Goal: Information Seeking & Learning: Learn about a topic

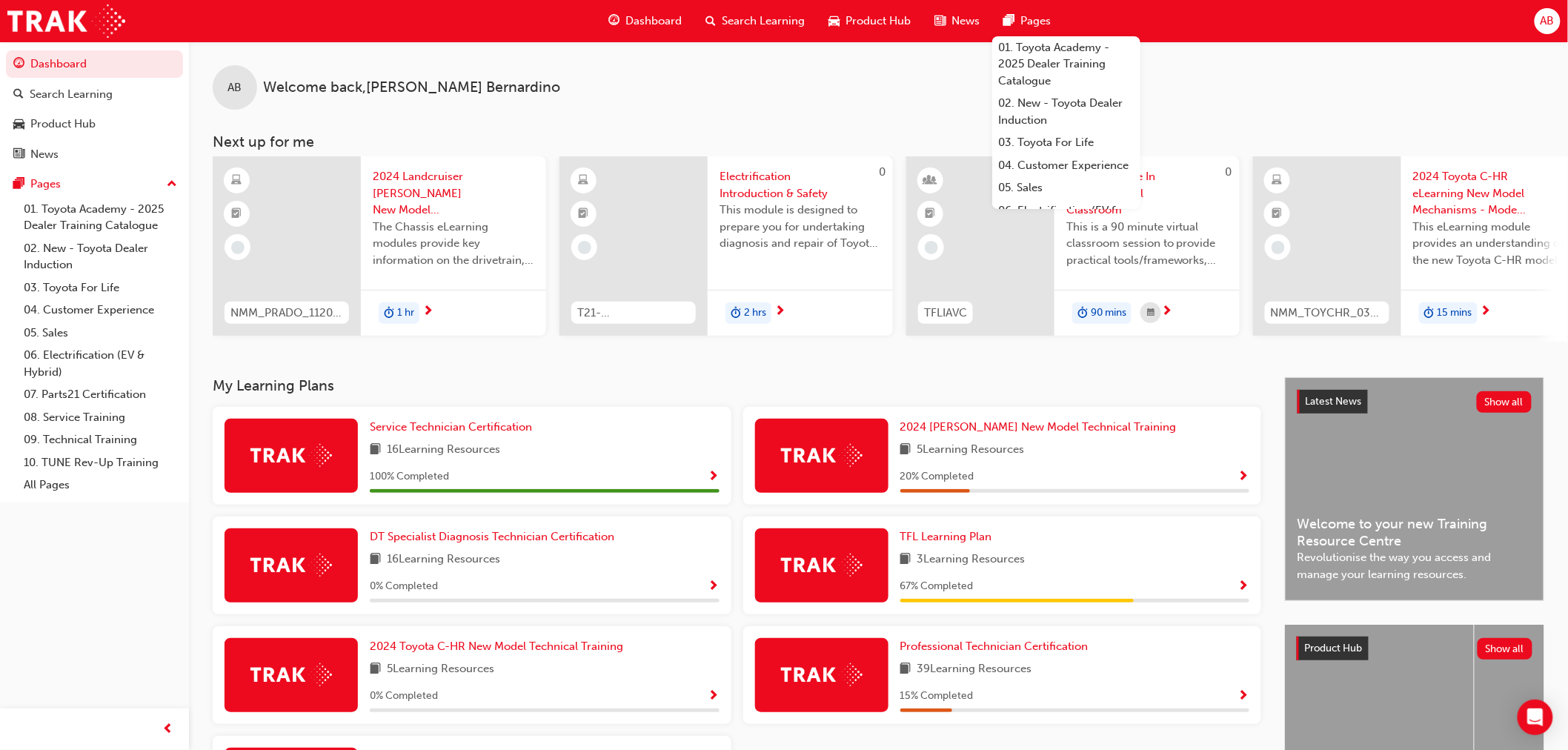
click at [716, 483] on span "Show Progress" at bounding box center [713, 478] width 11 height 14
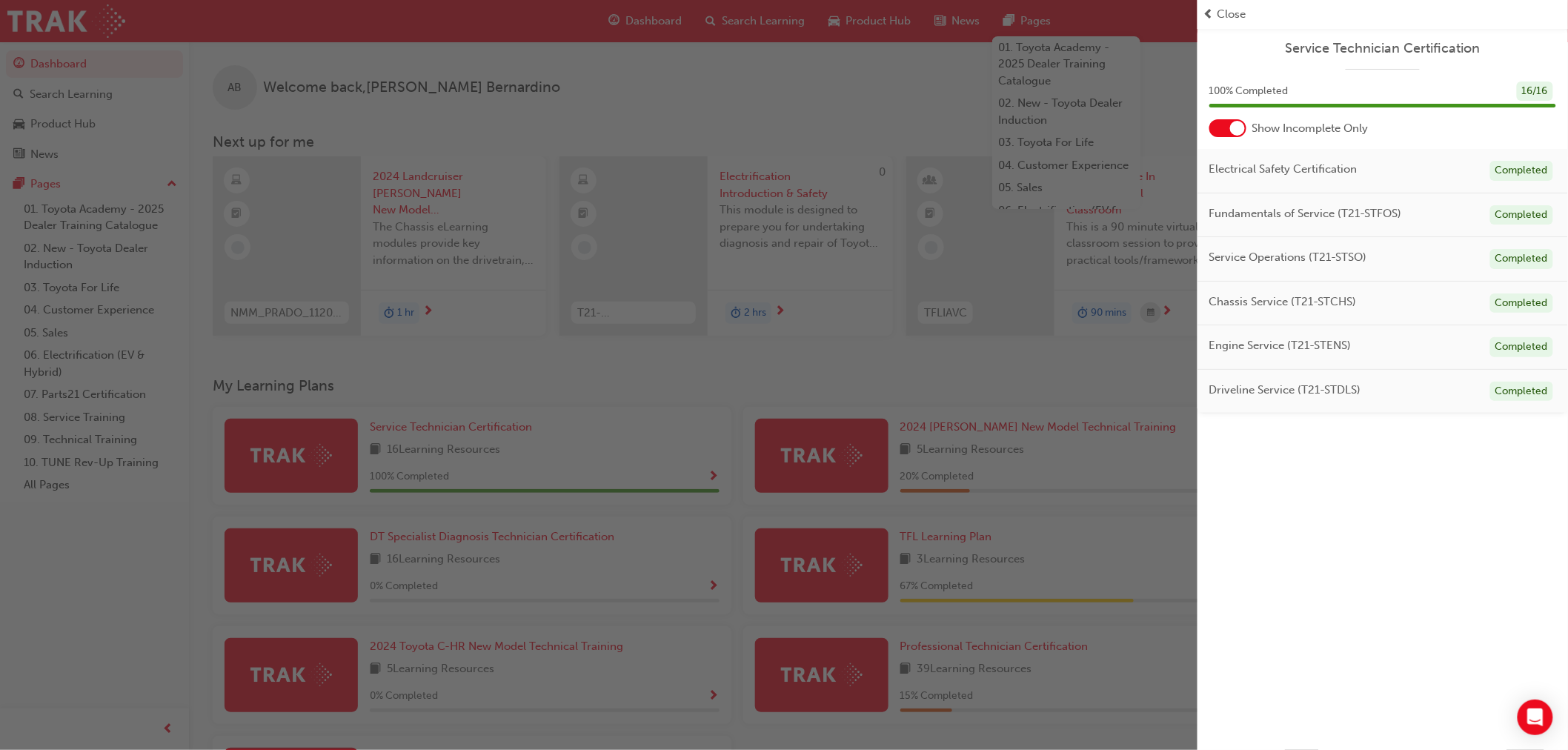
click at [1235, 14] on span "Close" at bounding box center [1233, 14] width 29 height 17
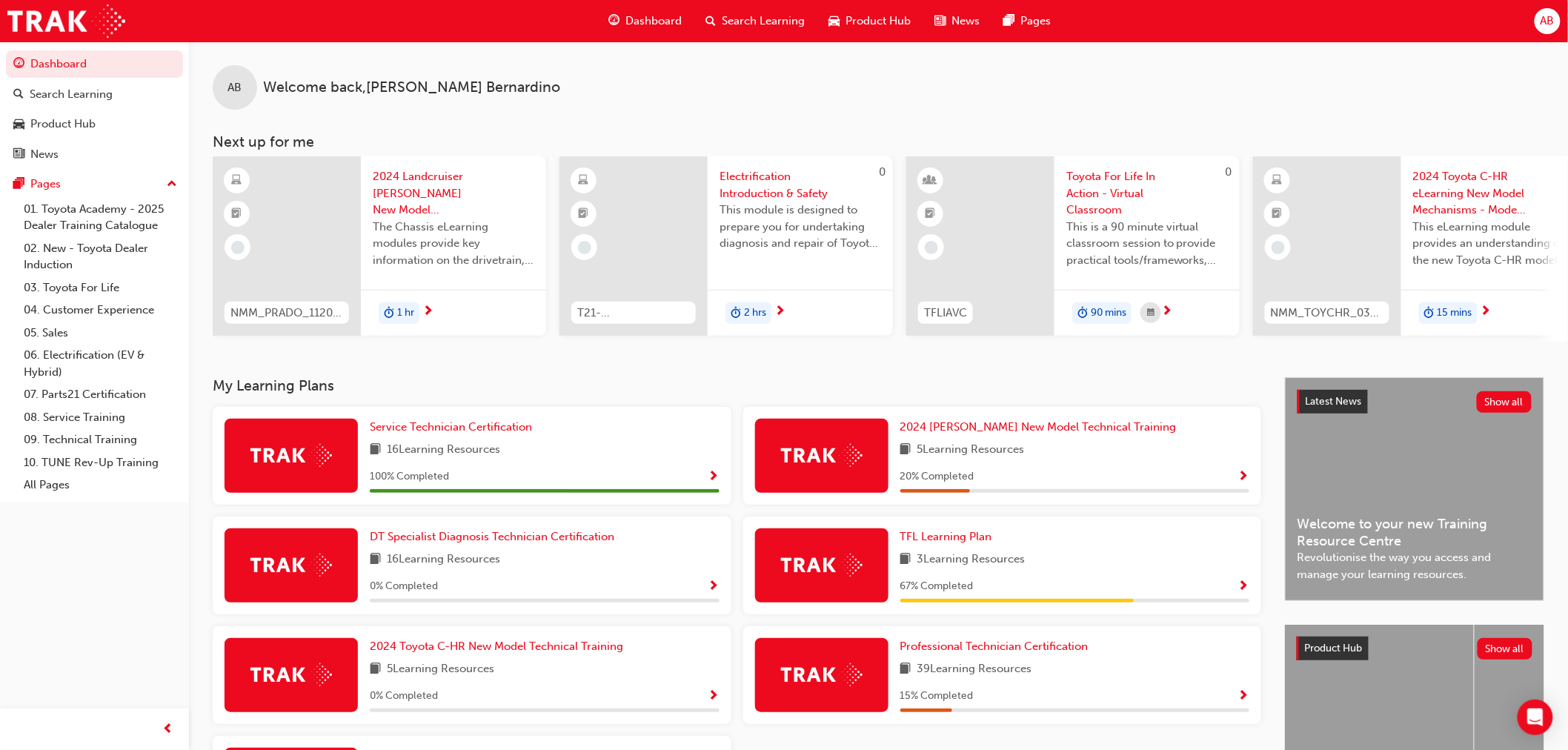
click at [1559, 26] on button "AB" at bounding box center [1548, 21] width 26 height 26
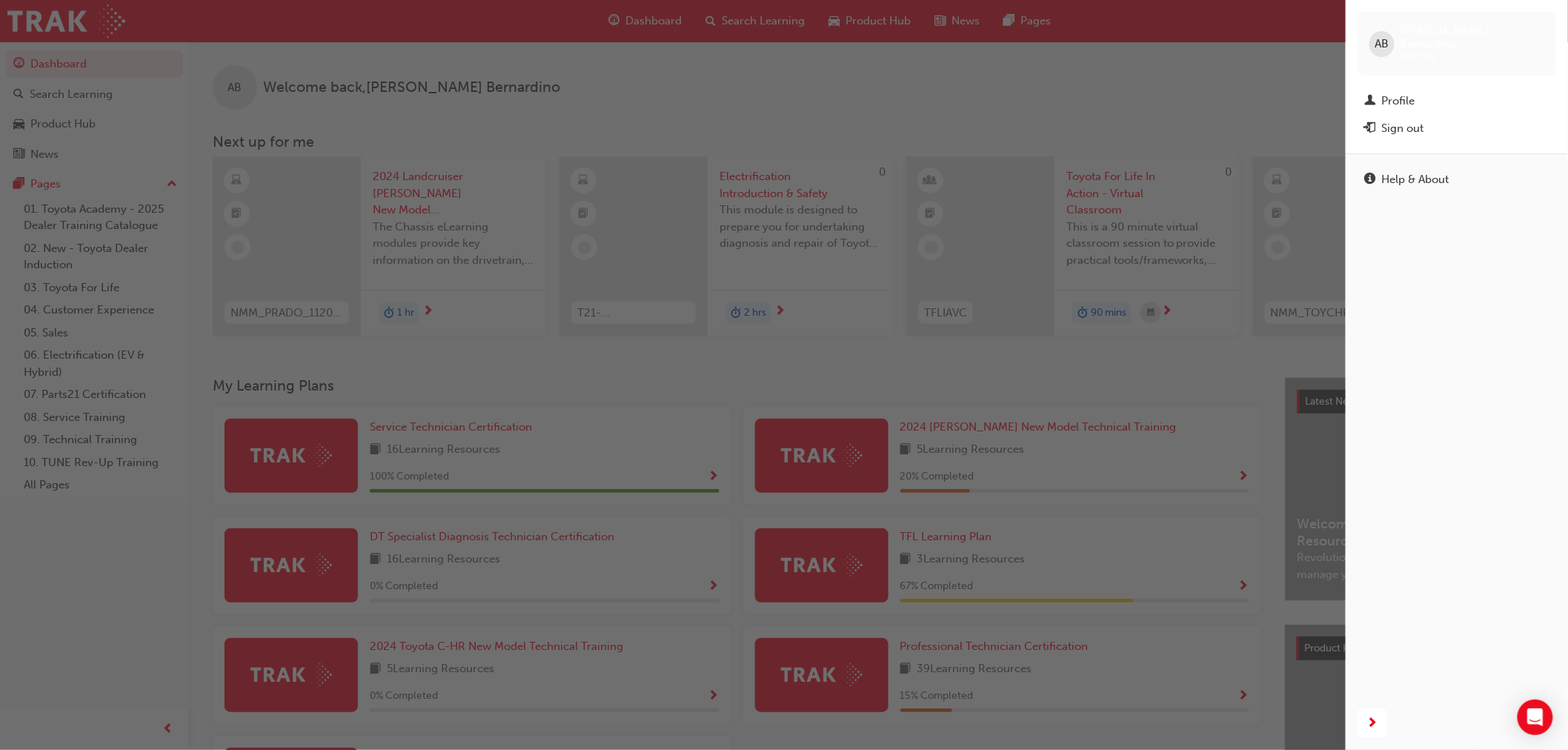
click at [1395, 92] on div "Profile" at bounding box center [1399, 101] width 33 height 17
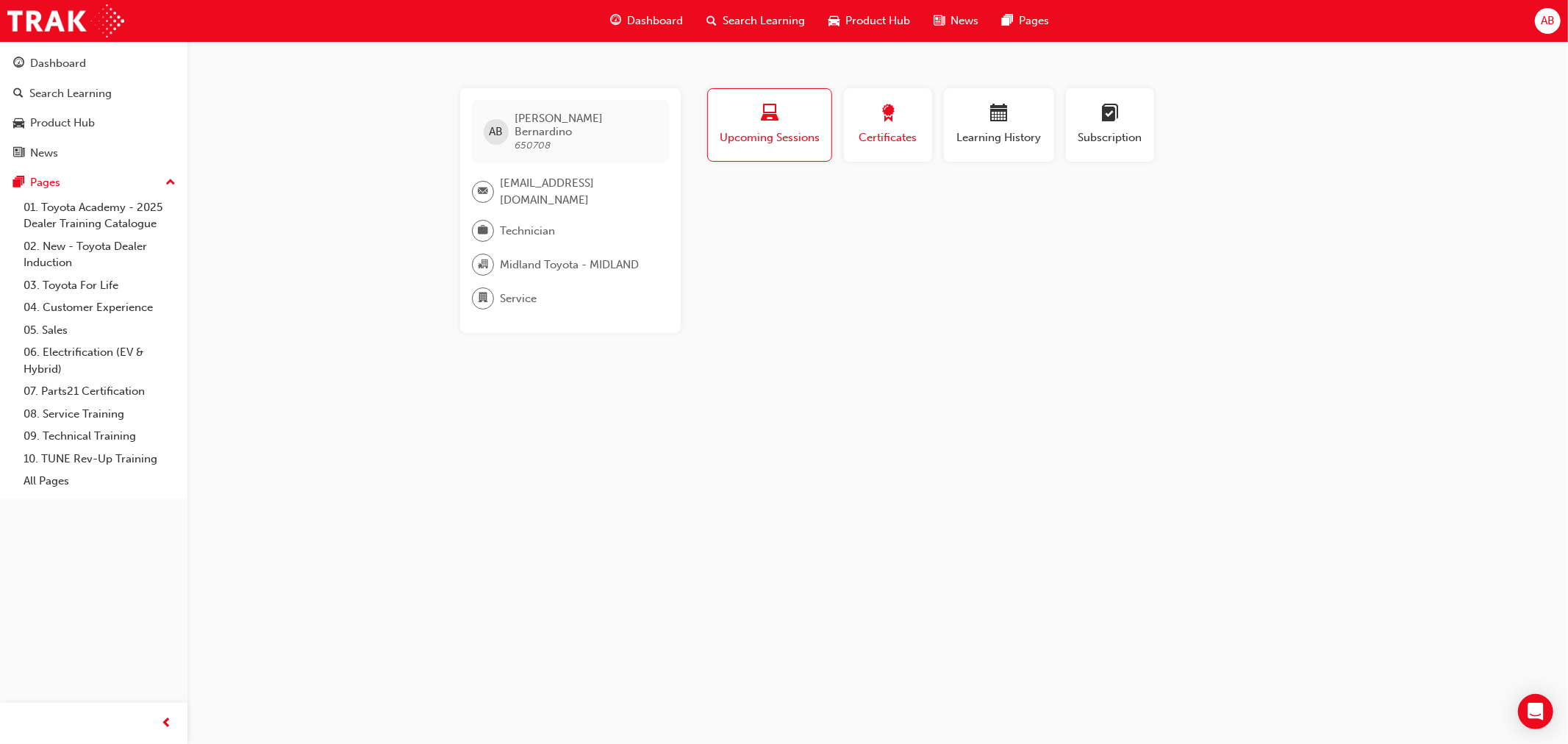
click at [910, 137] on span "Certificates" at bounding box center [888, 138] width 66 height 17
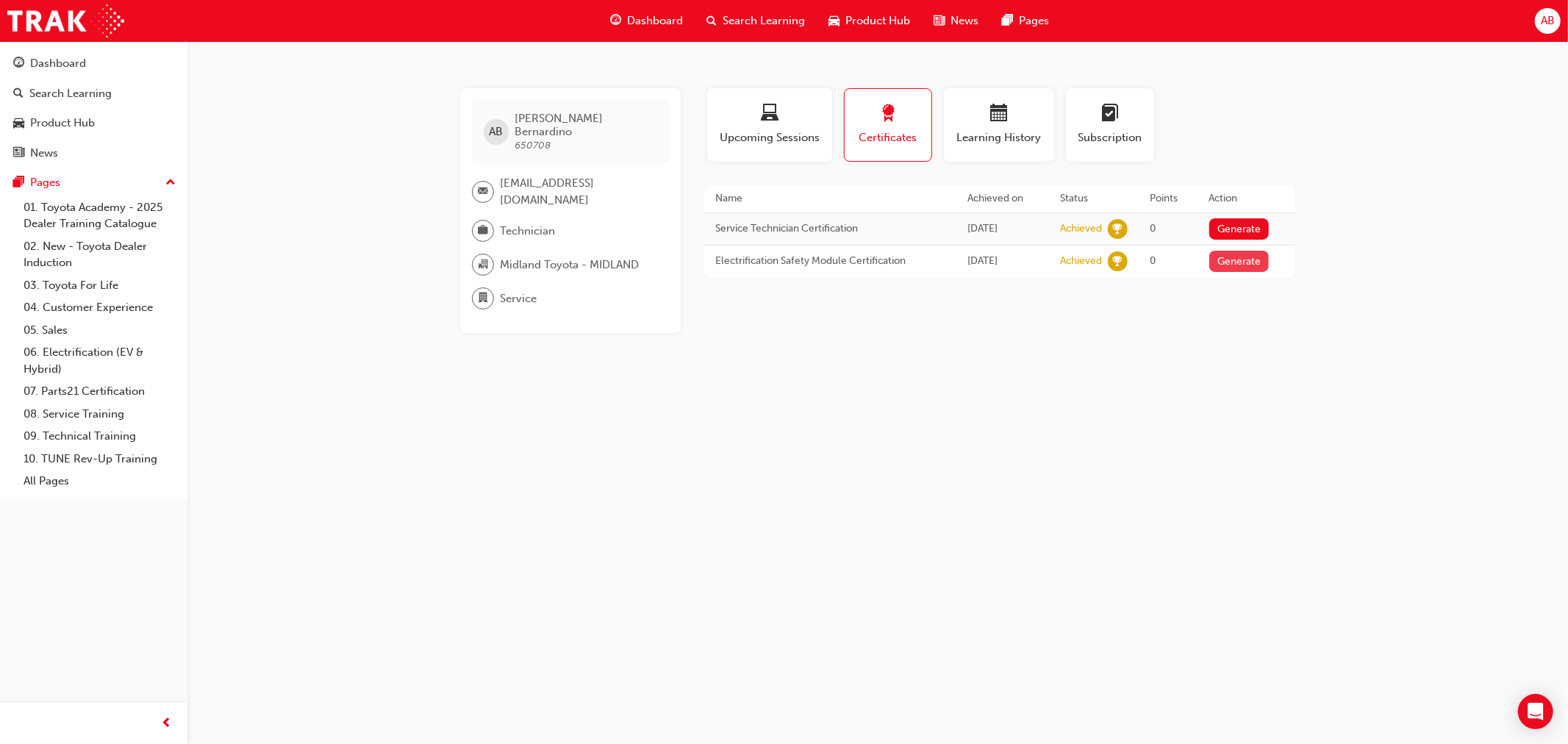
click at [1253, 265] on button "Generate" at bounding box center [1239, 261] width 61 height 21
drag, startPoint x: 1232, startPoint y: 265, endPoint x: 1113, endPoint y: 381, distance: 166.2
click at [1113, 379] on div "AB [PERSON_NAME] 650708 [EMAIL_ADDRESS][DOMAIN_NAME] Technician Midland Toyota …" at bounding box center [784, 372] width 1568 height 744
click at [1017, 125] on div "button" at bounding box center [999, 115] width 88 height 23
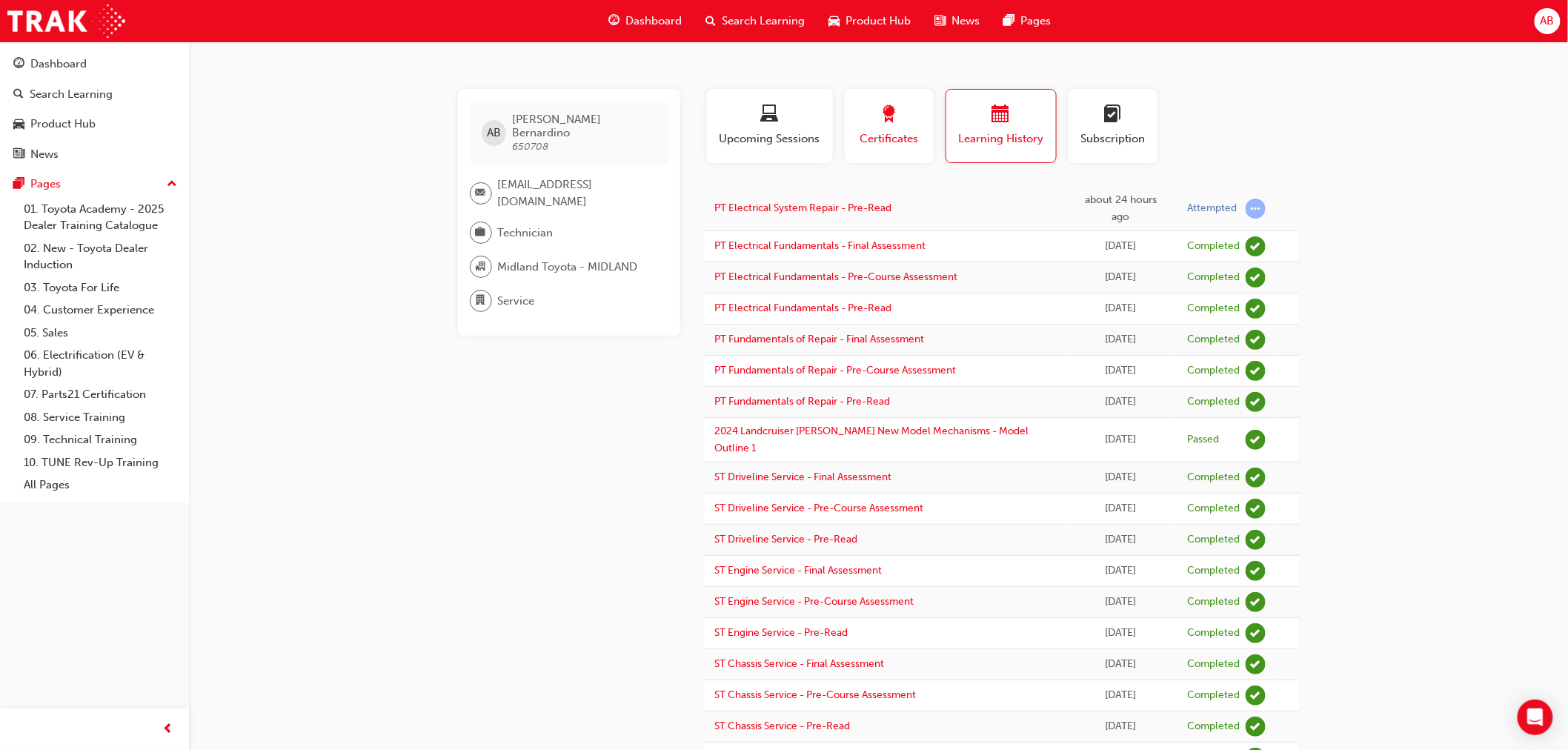
click at [895, 125] on span "award-icon" at bounding box center [889, 115] width 18 height 20
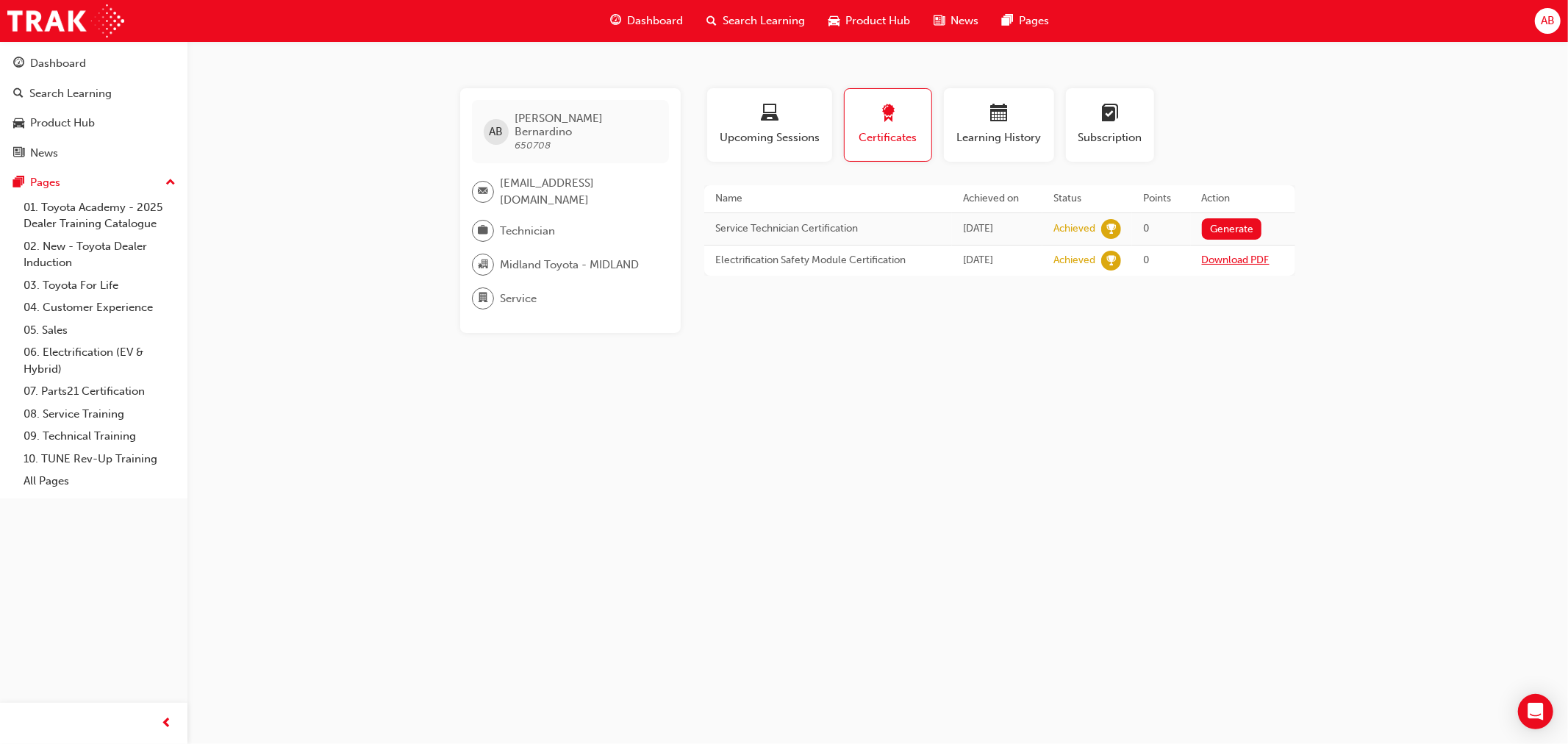
click at [1239, 260] on link "Download PDF" at bounding box center [1236, 260] width 67 height 13
click at [1257, 224] on button "Generate" at bounding box center [1233, 229] width 61 height 21
click at [1250, 230] on link "Download PDF" at bounding box center [1236, 227] width 67 height 13
click at [946, 369] on div "AB [PERSON_NAME] 650708 [EMAIL_ADDRESS][DOMAIN_NAME] Technician Midland Toyota …" at bounding box center [784, 372] width 1568 height 744
click at [1131, 125] on div "button" at bounding box center [1110, 115] width 66 height 23
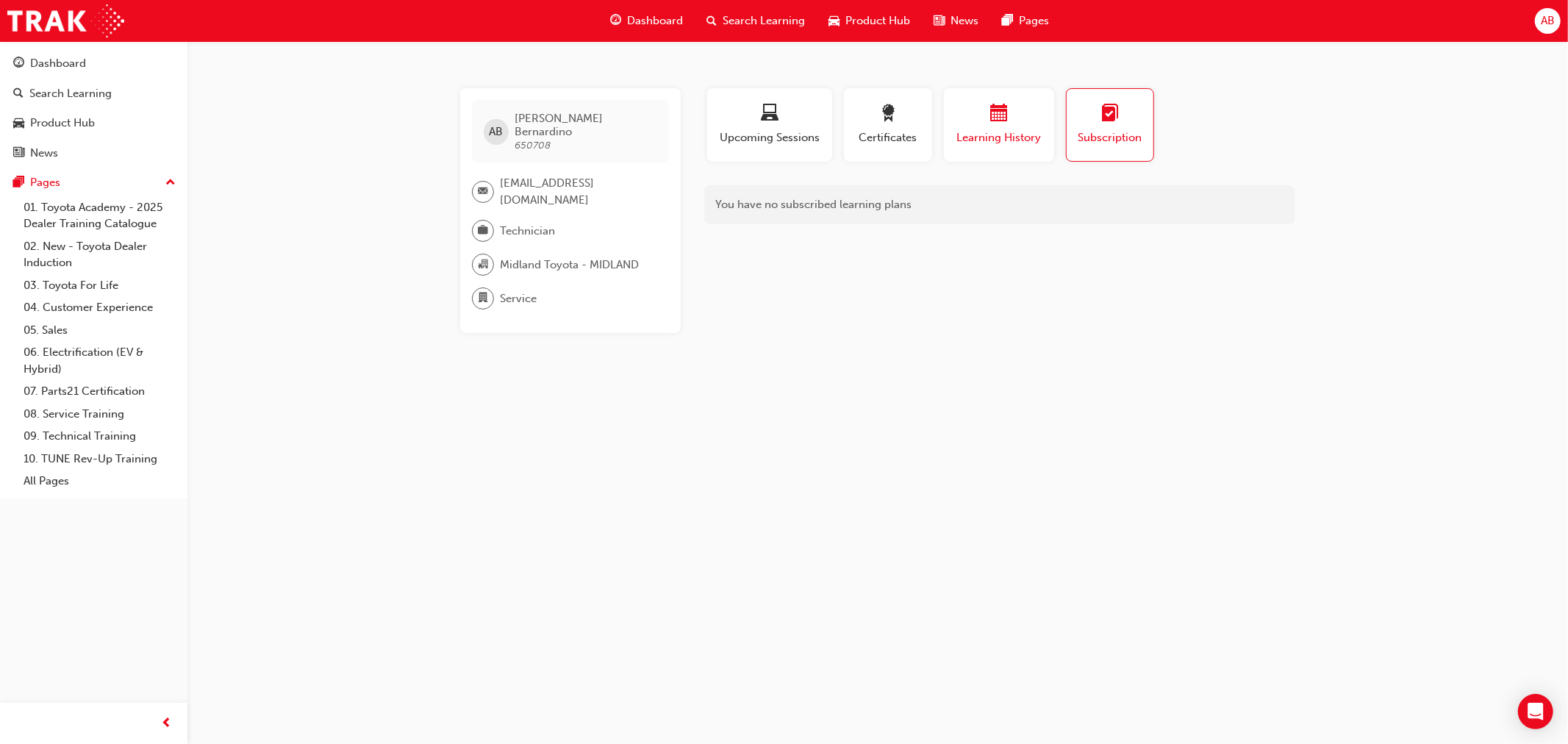
click at [998, 122] on span "calendar-icon" at bounding box center [999, 114] width 18 height 20
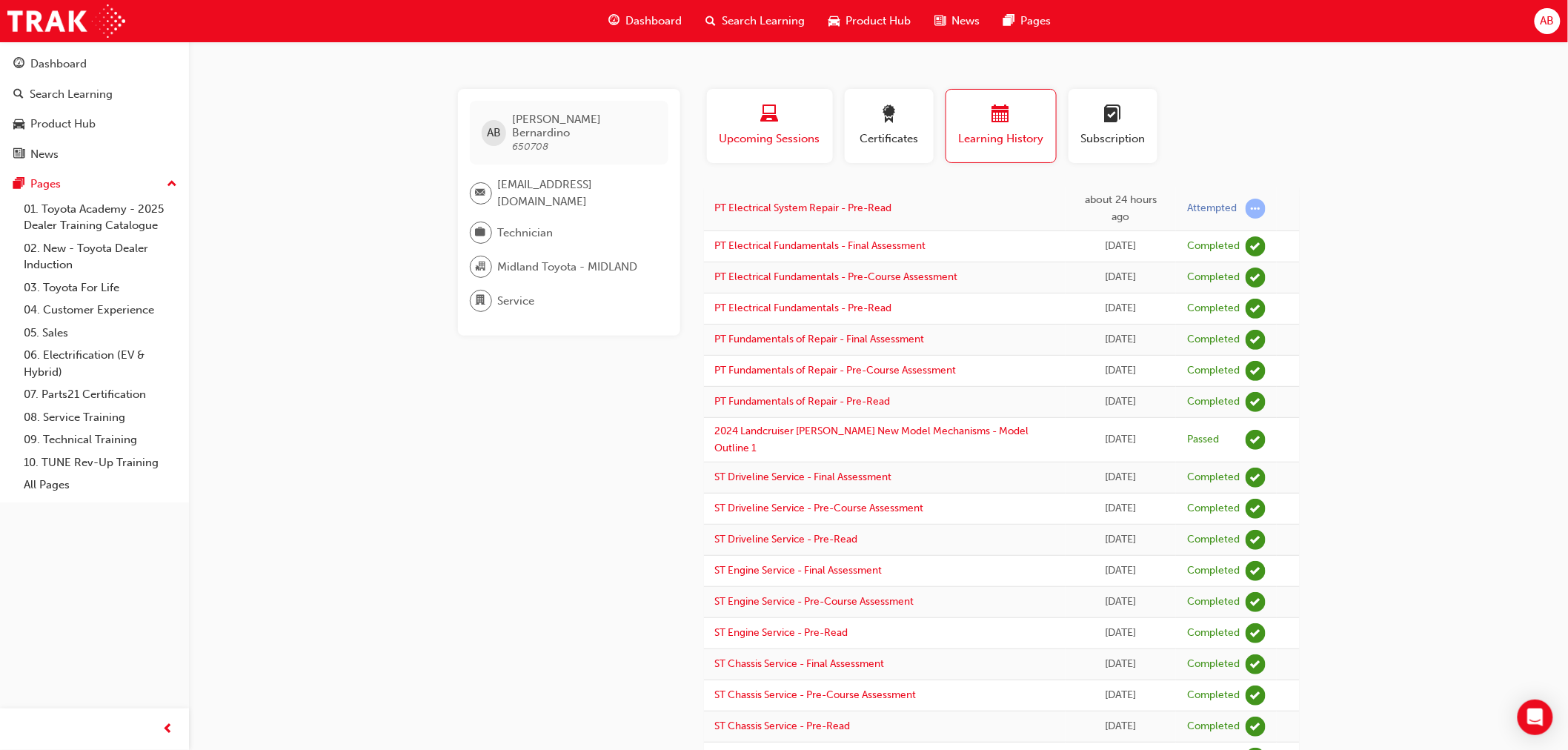
click at [775, 126] on div "button" at bounding box center [770, 116] width 103 height 23
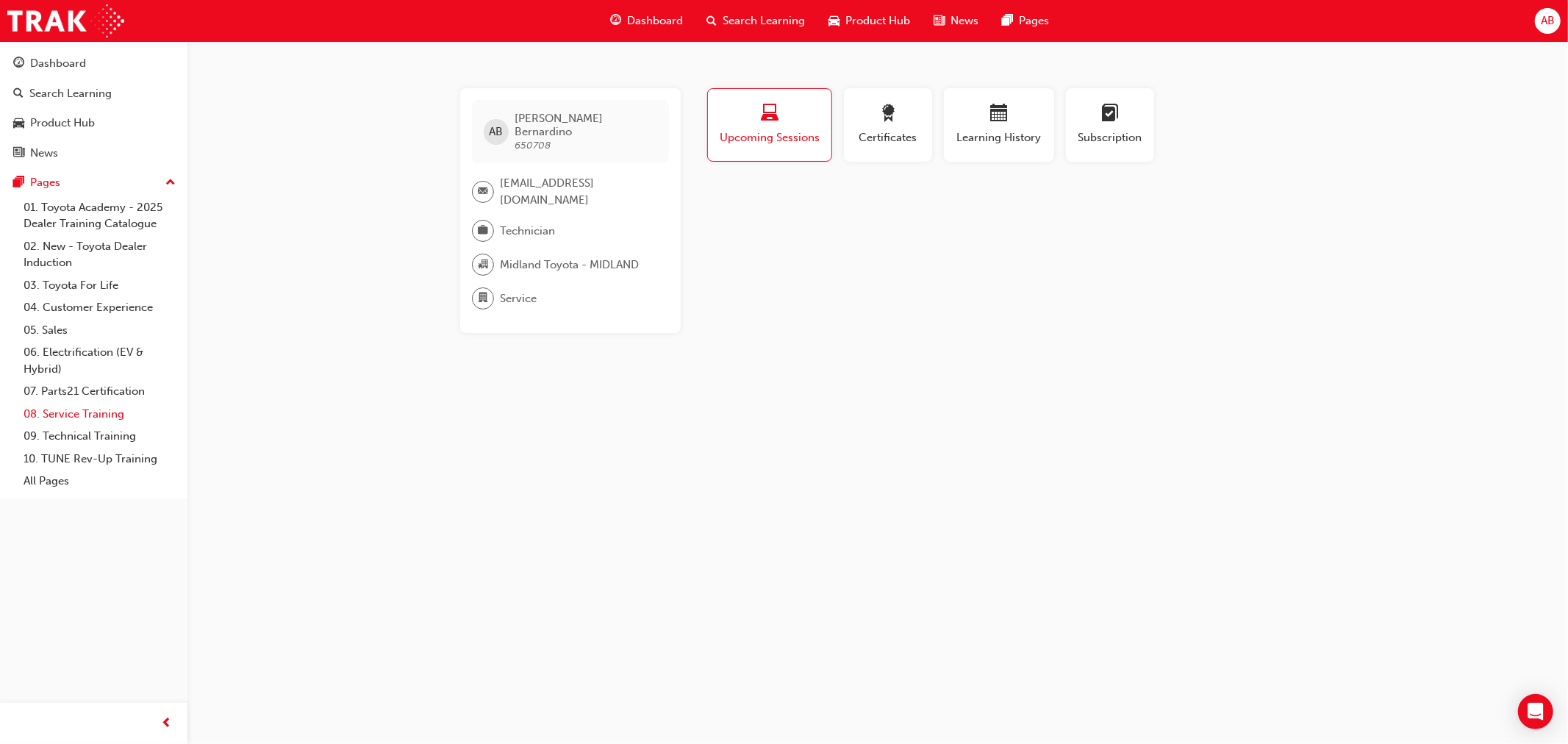
click at [106, 420] on link "08. Service Training" at bounding box center [99, 414] width 164 height 23
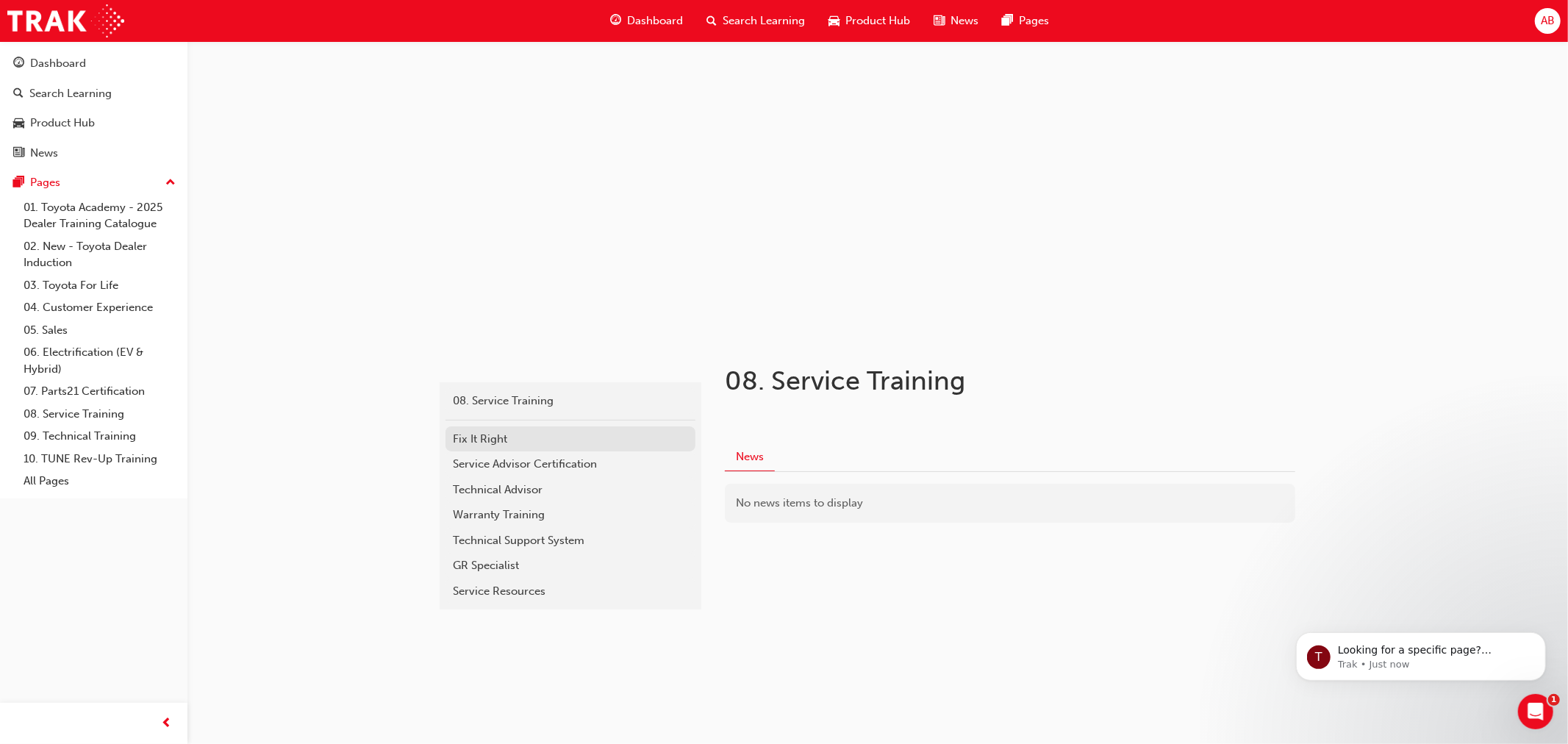
click at [484, 444] on div "Fix It Right" at bounding box center [571, 440] width 235 height 17
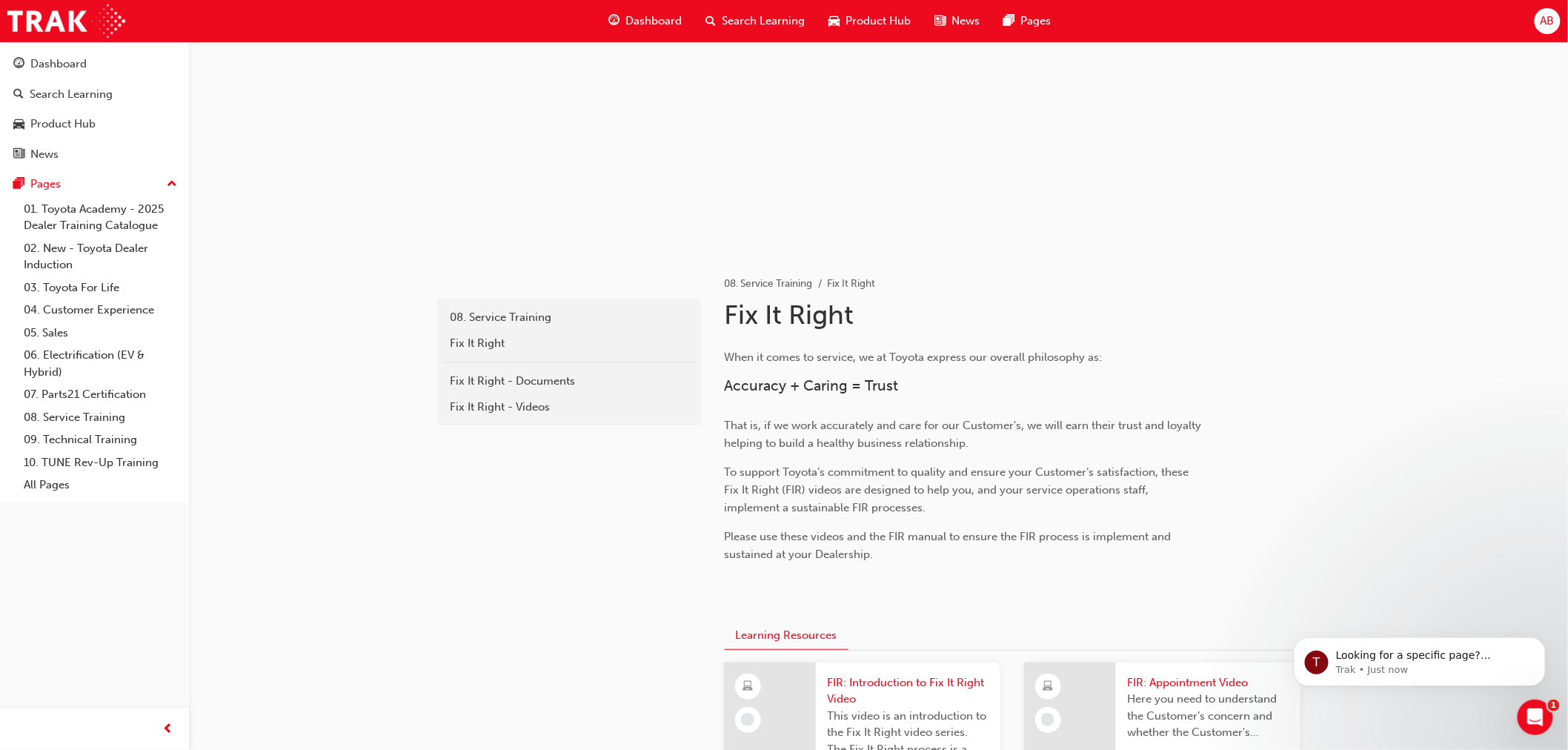
scroll to position [86, 0]
click at [86, 358] on link "06. Electrification (EV & Hybrid)" at bounding box center [100, 364] width 165 height 39
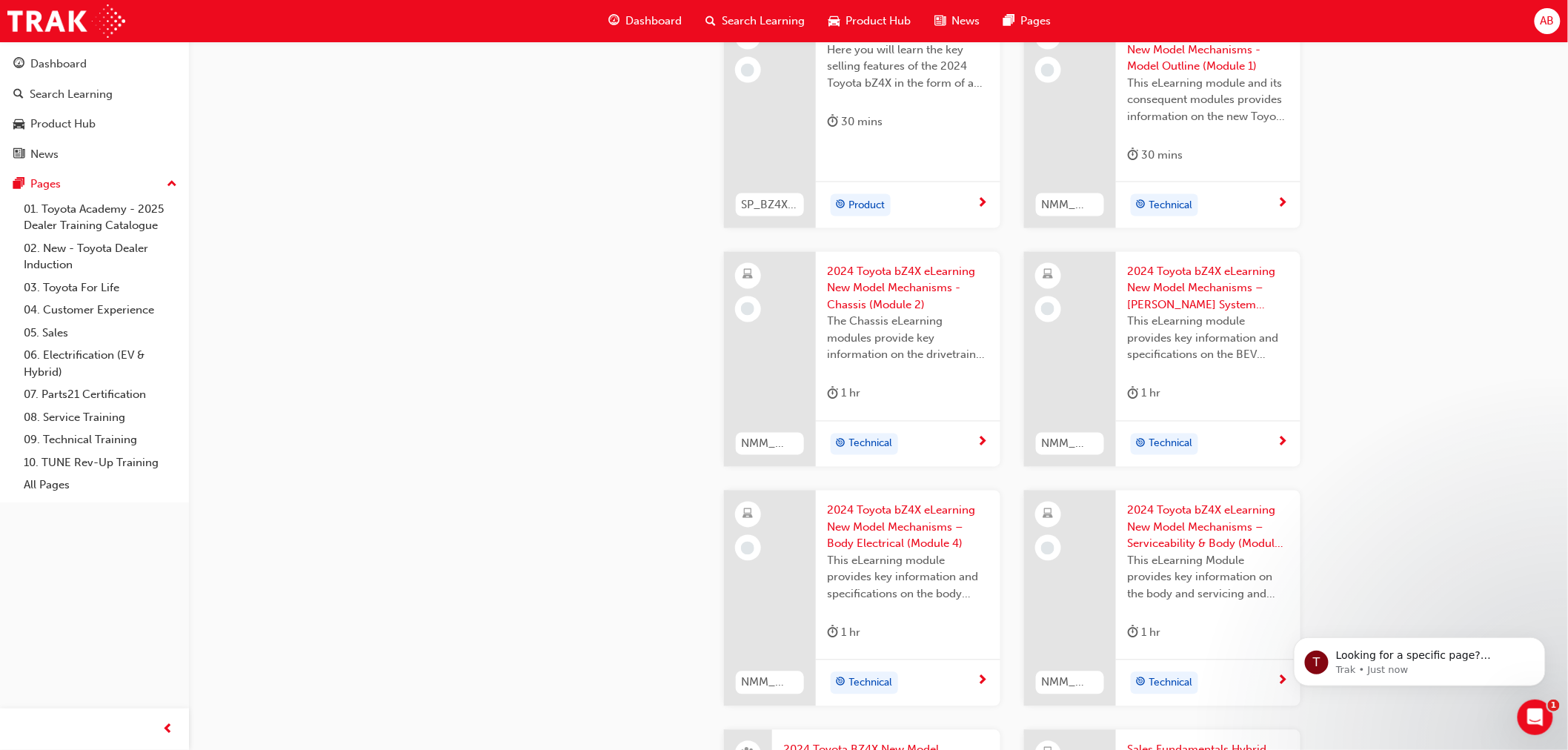
scroll to position [988, 0]
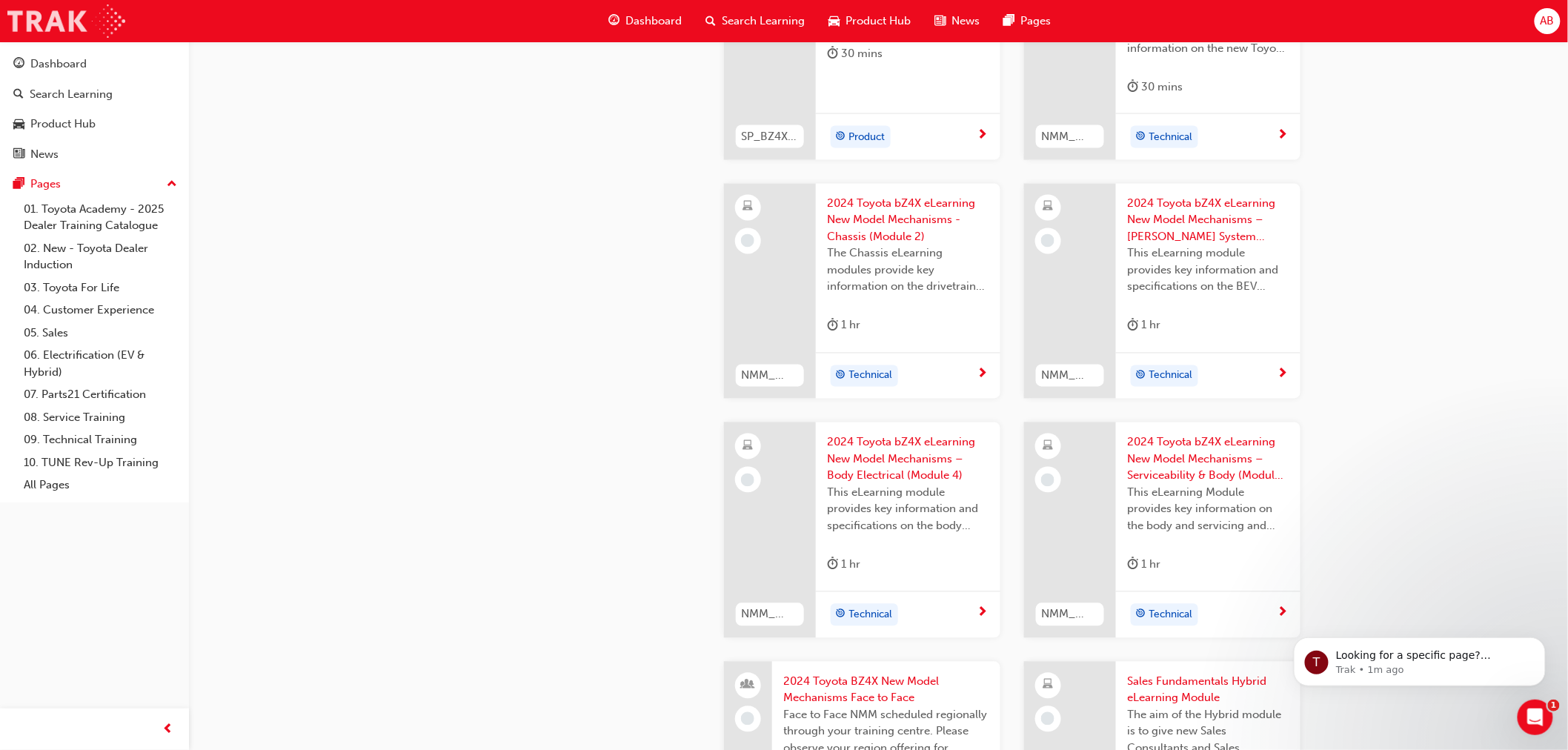
click at [100, 9] on img at bounding box center [66, 20] width 118 height 33
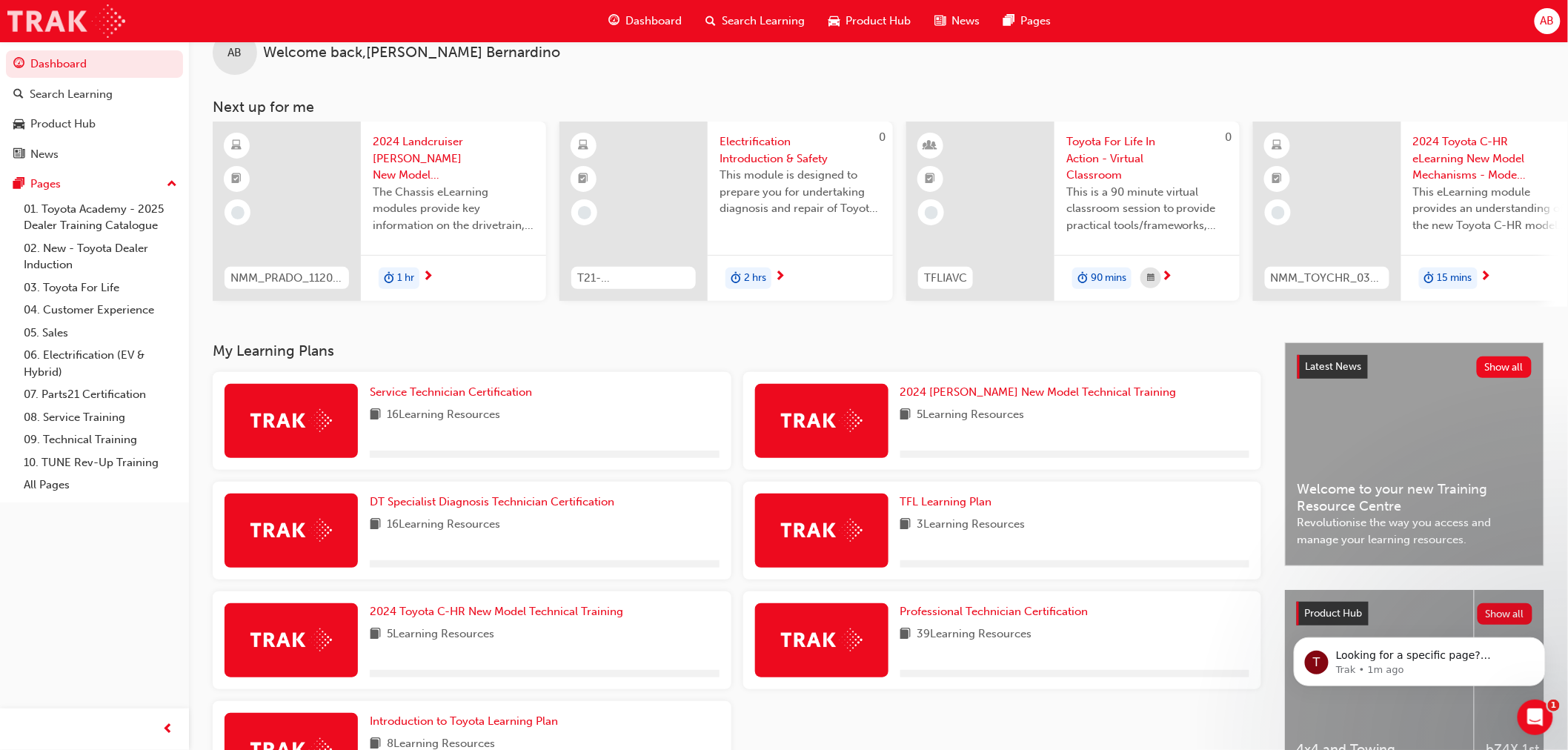
scroll to position [161, 0]
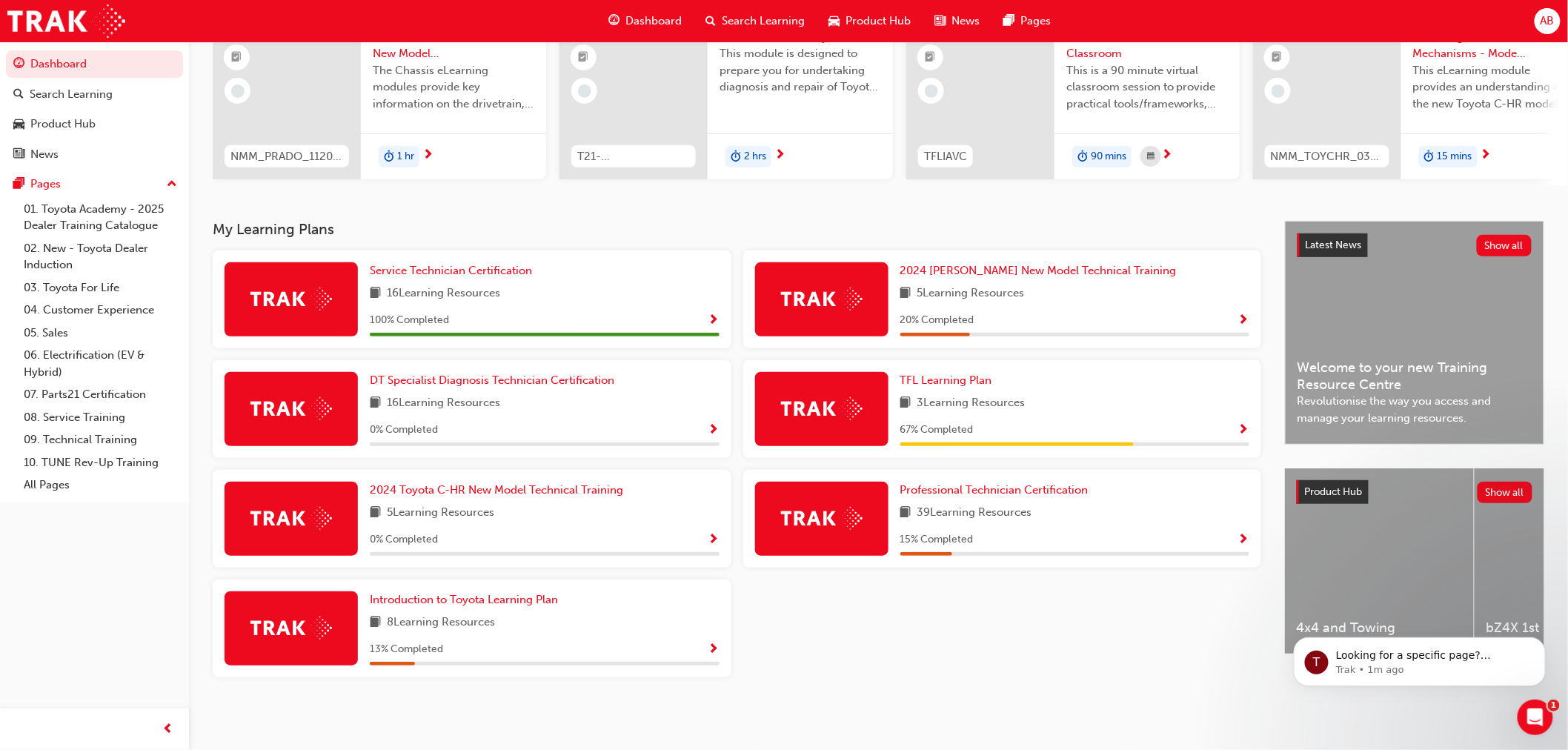
click at [1246, 540] on span "Show Progress" at bounding box center [1244, 541] width 11 height 14
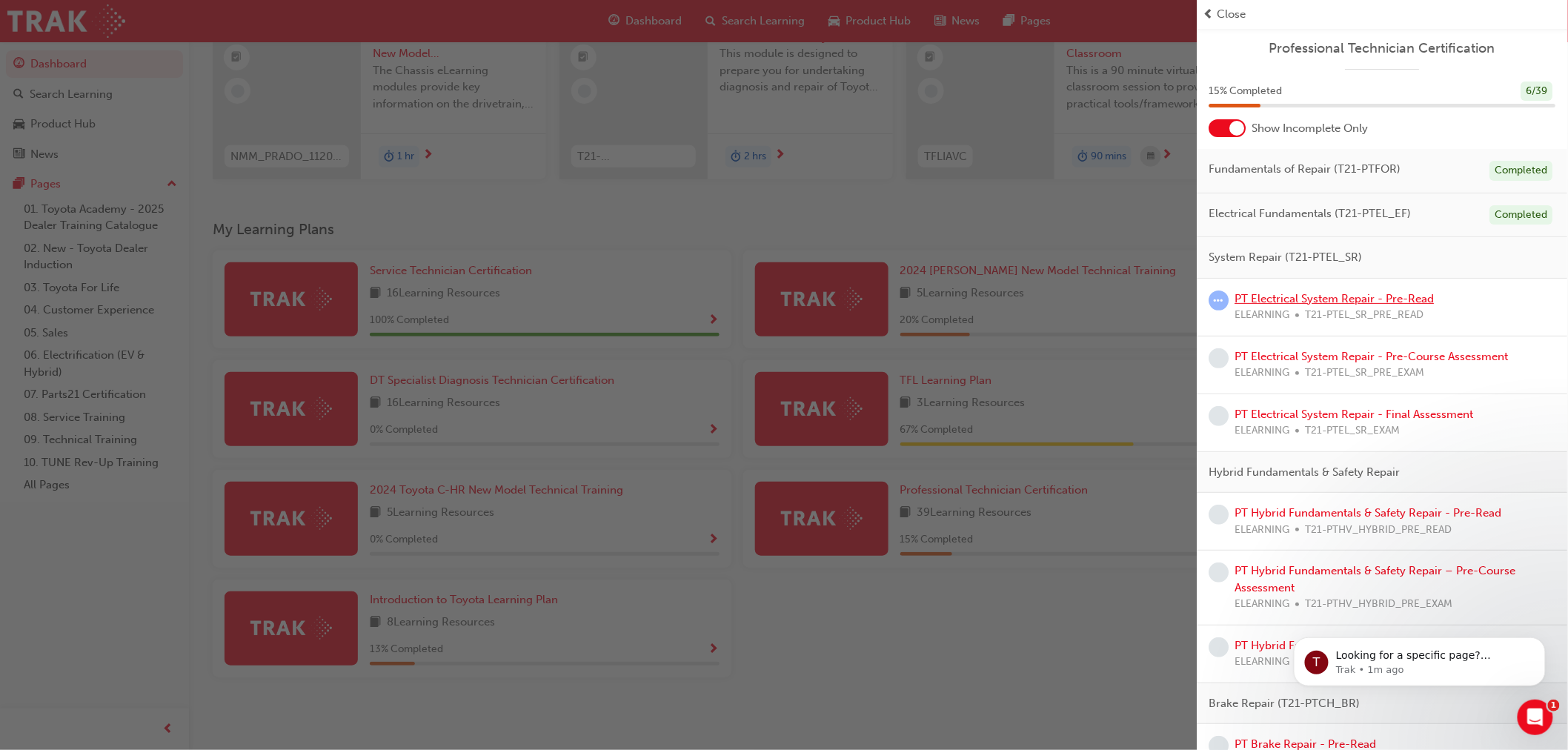
click at [1319, 292] on link "PT Electrical System Repair - Pre-Read" at bounding box center [1335, 299] width 199 height 14
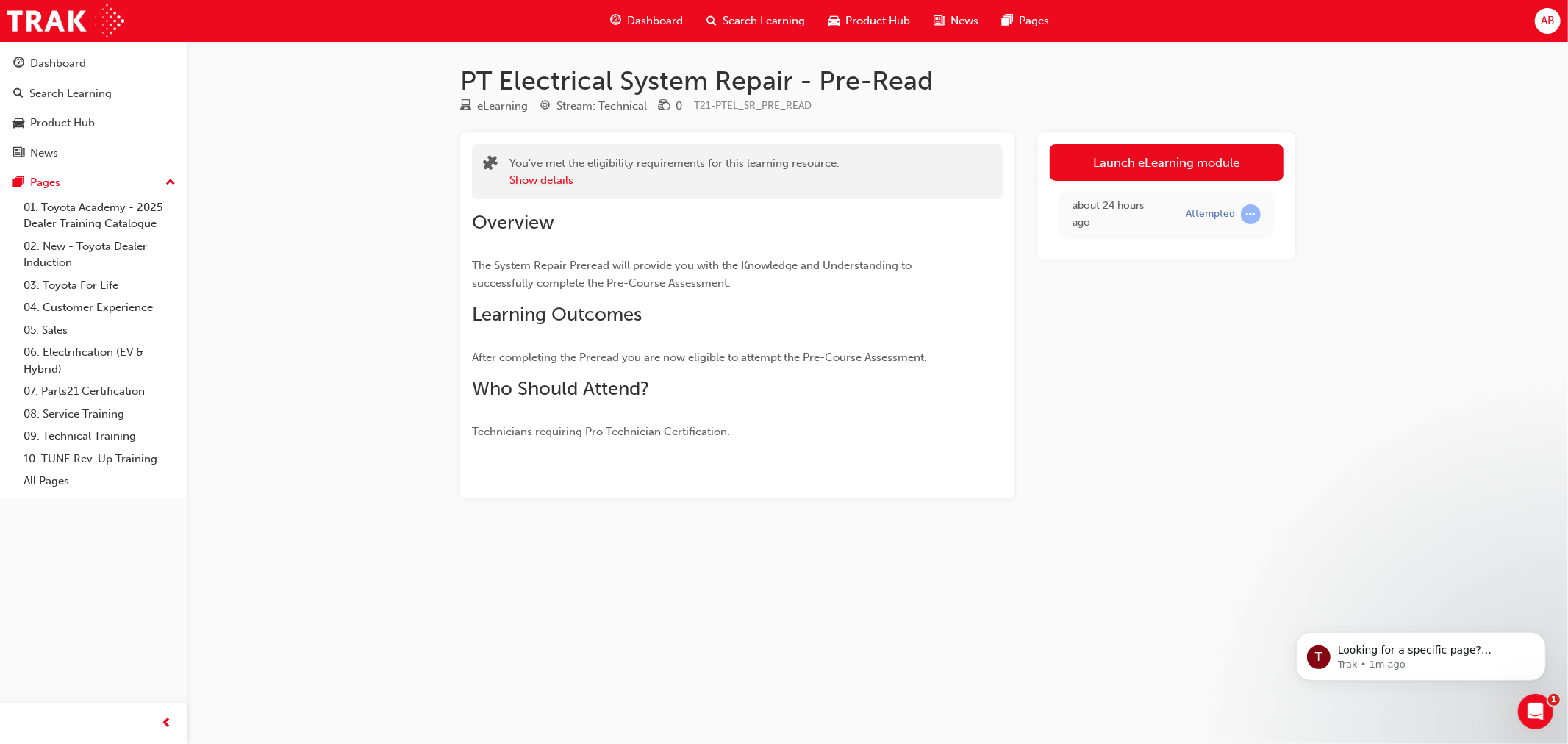
click at [545, 182] on button "Show details" at bounding box center [541, 181] width 64 height 17
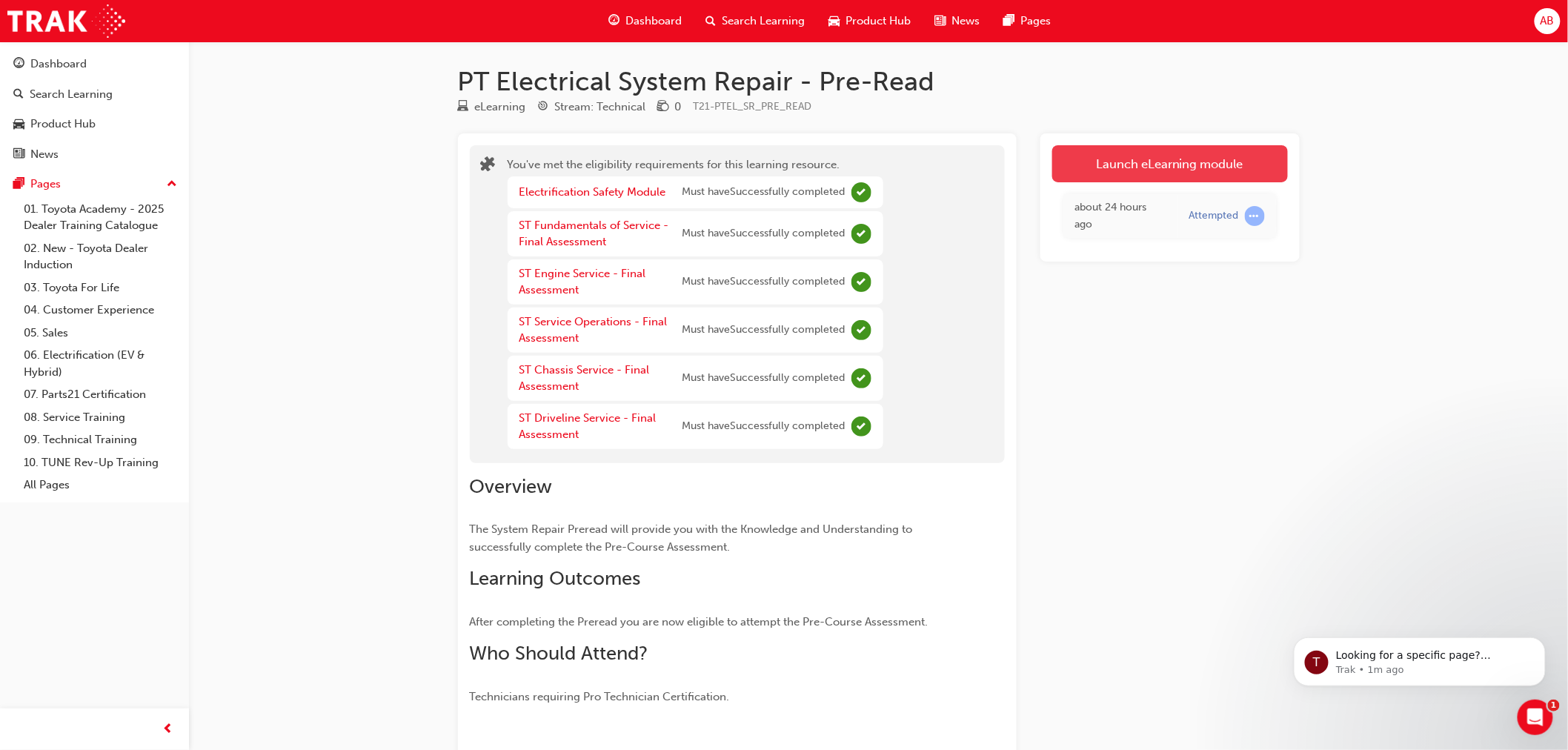
click at [1159, 169] on link "Launch eLearning module" at bounding box center [1170, 164] width 235 height 37
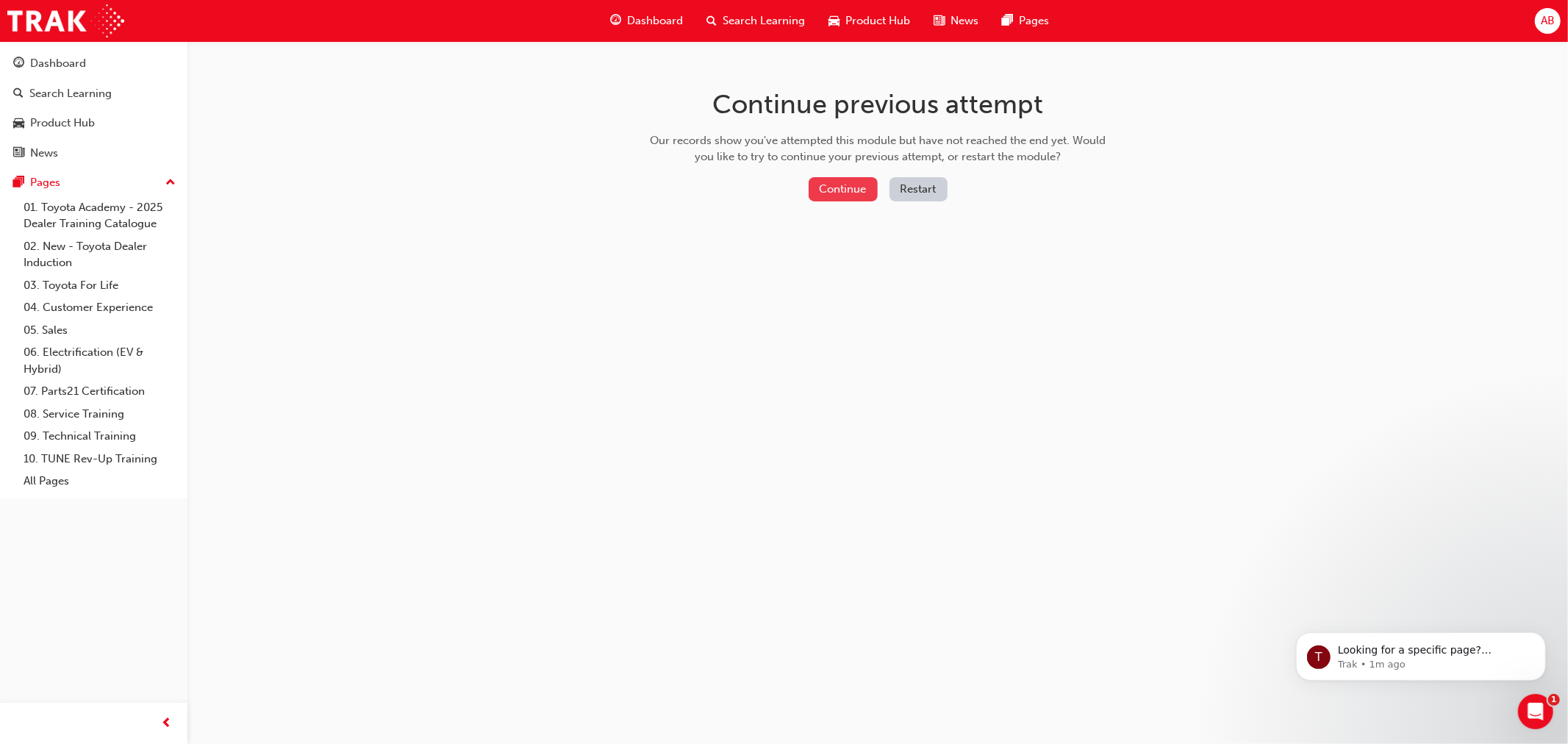
click at [832, 191] on button "Continue" at bounding box center [843, 189] width 69 height 24
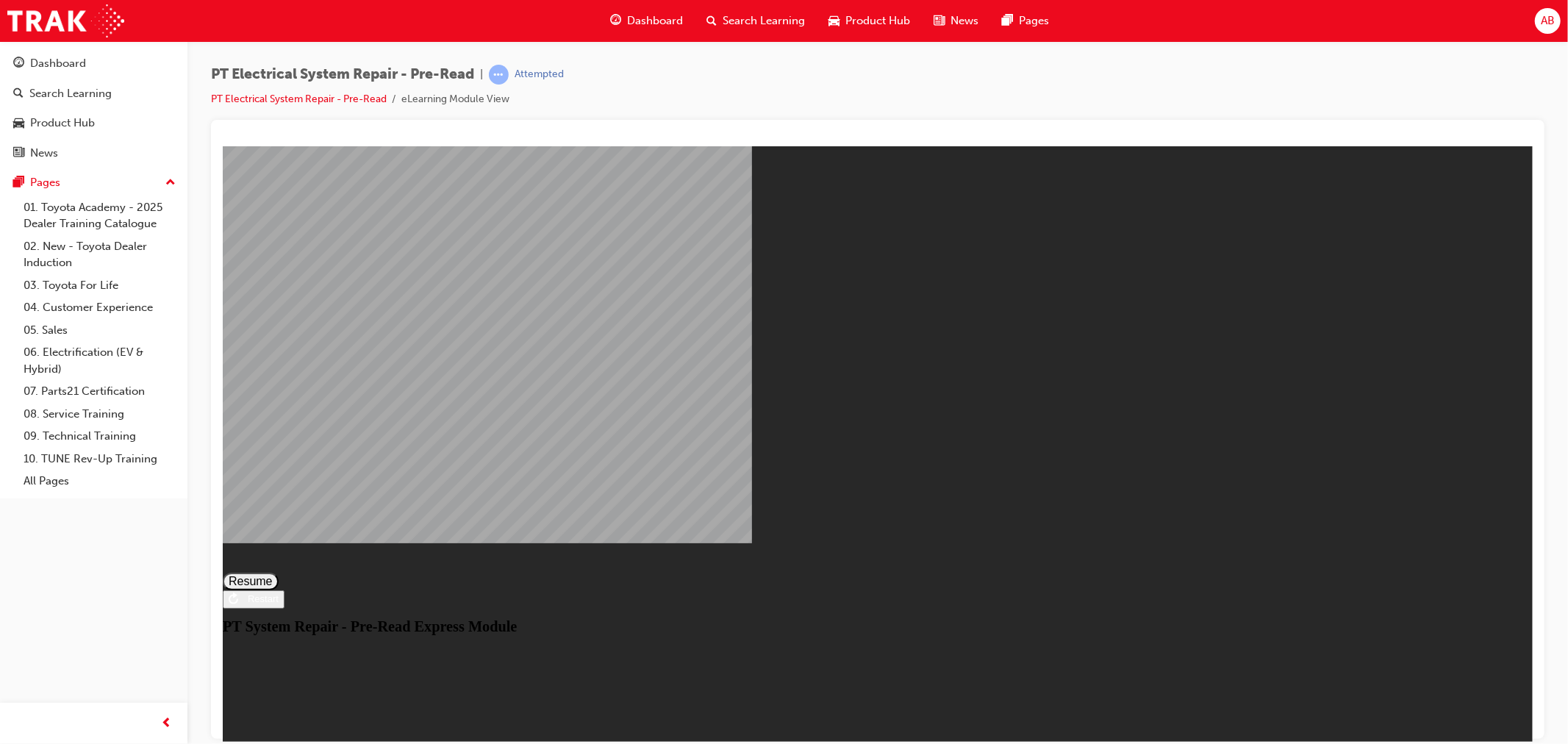
click at [278, 573] on button "Resume" at bounding box center [250, 581] width 55 height 18
